Goal: Contribute content

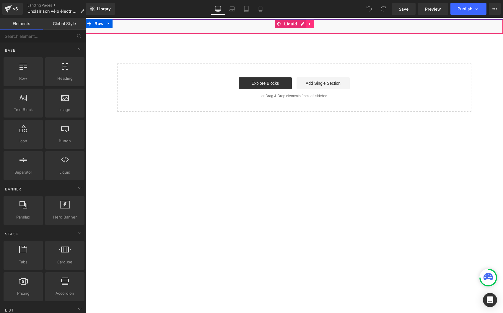
click at [306, 23] on link at bounding box center [310, 23] width 8 height 9
click at [291, 22] on div "Liquid" at bounding box center [294, 26] width 418 height 15
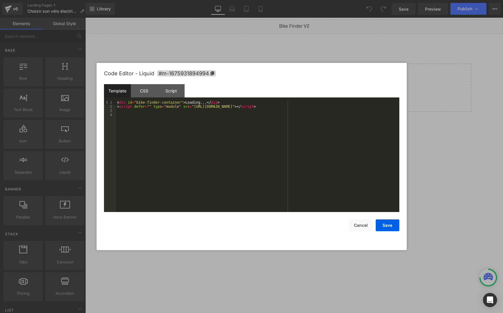
click at [303, 105] on div "< div id = "bike-finder-container" > Loading... </ div > < script defer = "" ty…" at bounding box center [257, 160] width 283 height 120
click at [390, 224] on button "Save" at bounding box center [388, 225] width 24 height 12
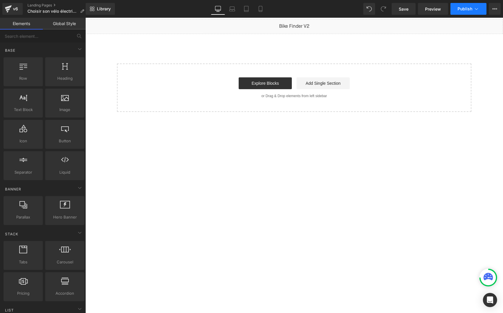
click at [480, 10] on button "Publish" at bounding box center [468, 9] width 36 height 12
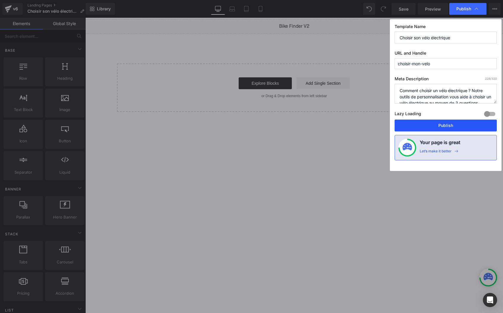
click at [444, 122] on button "Publish" at bounding box center [446, 126] width 102 height 12
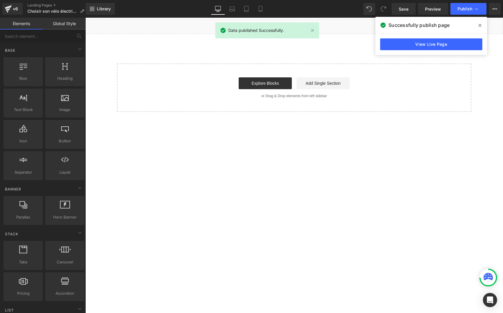
click at [479, 26] on icon at bounding box center [480, 25] width 3 height 5
